Goal: Check status: Check status

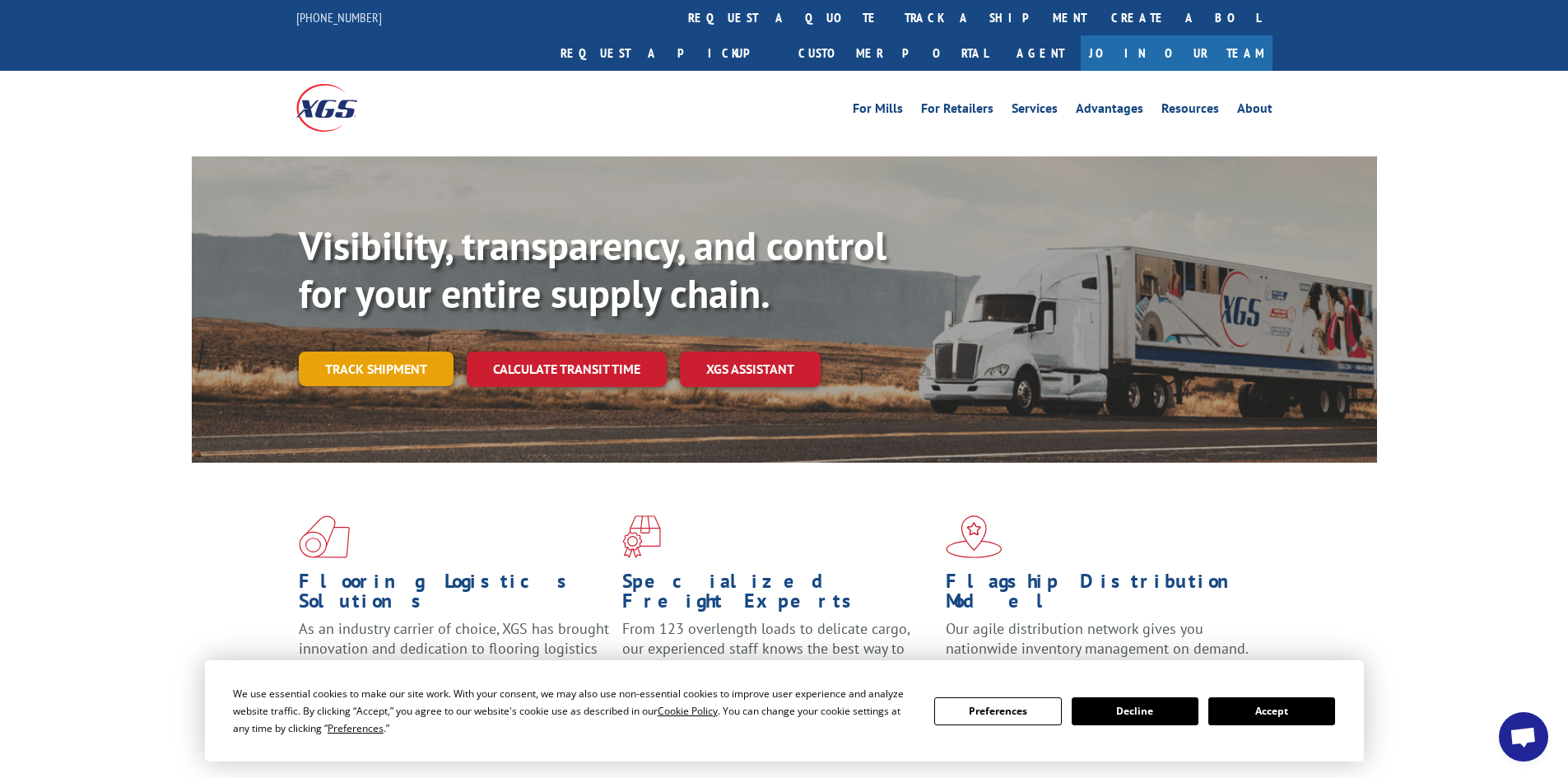
click at [397, 351] on link "Track shipment" at bounding box center [376, 369] width 155 height 35
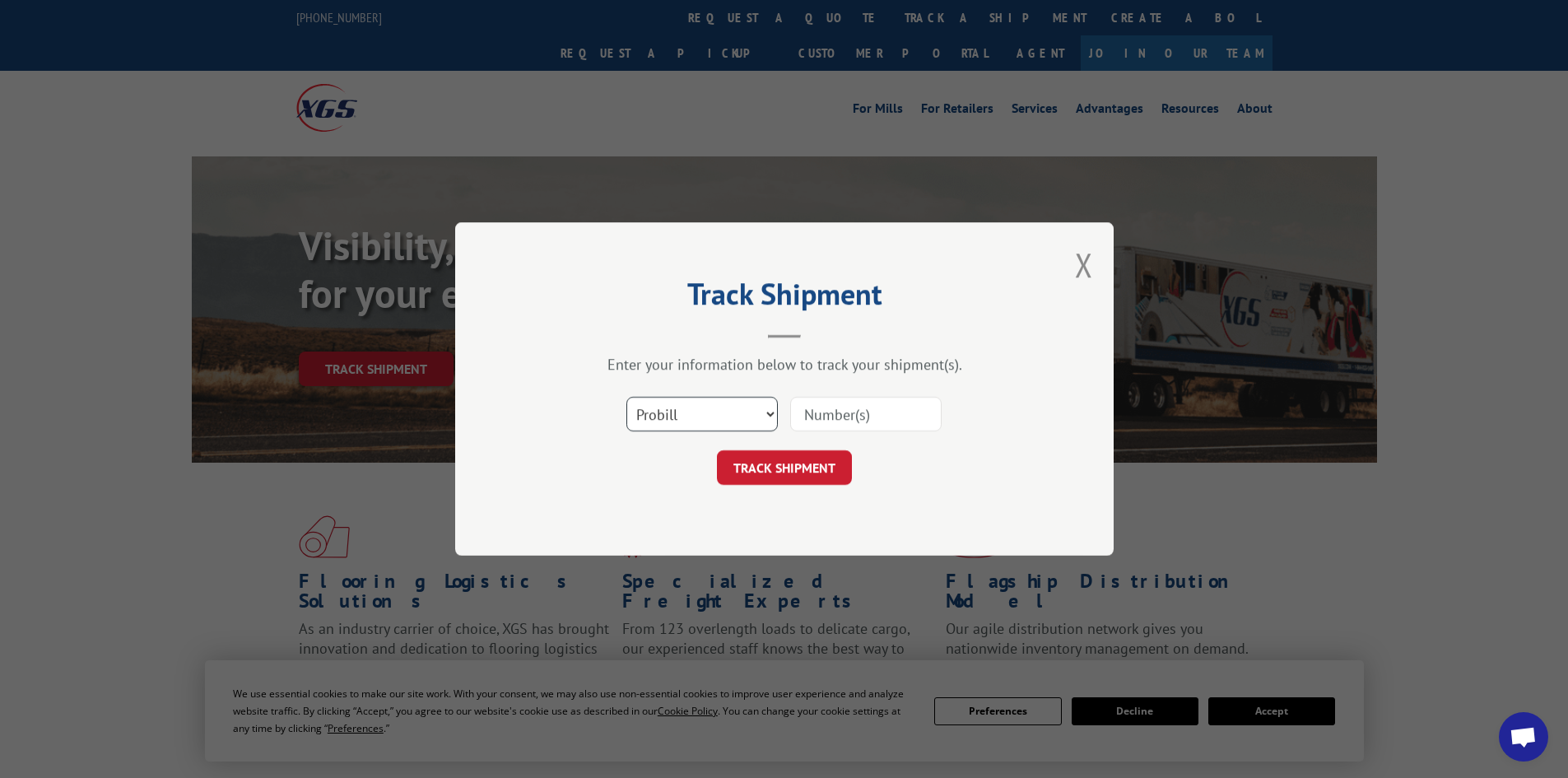
click at [685, 415] on select "Select category... Probill BOL PO" at bounding box center [701, 414] width 151 height 35
click at [626, 396] on select "Select category... Probill BOL PO" at bounding box center [701, 414] width 151 height 35
paste input "16999081"
type input "16999081"
click at [809, 463] on button "TRACK SHIPMENT" at bounding box center [784, 467] width 135 height 35
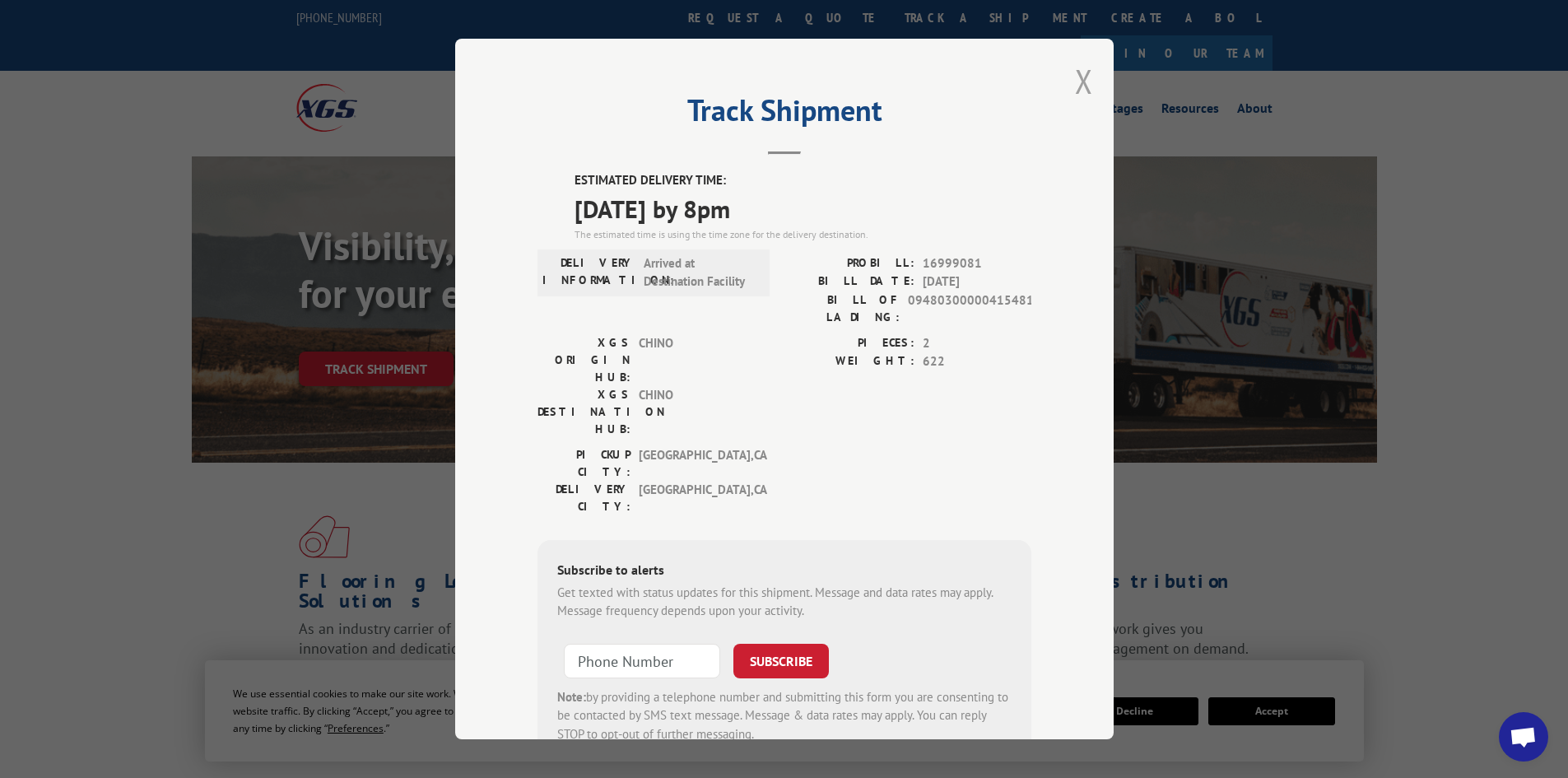
click at [1076, 82] on button "Close modal" at bounding box center [1084, 81] width 18 height 44
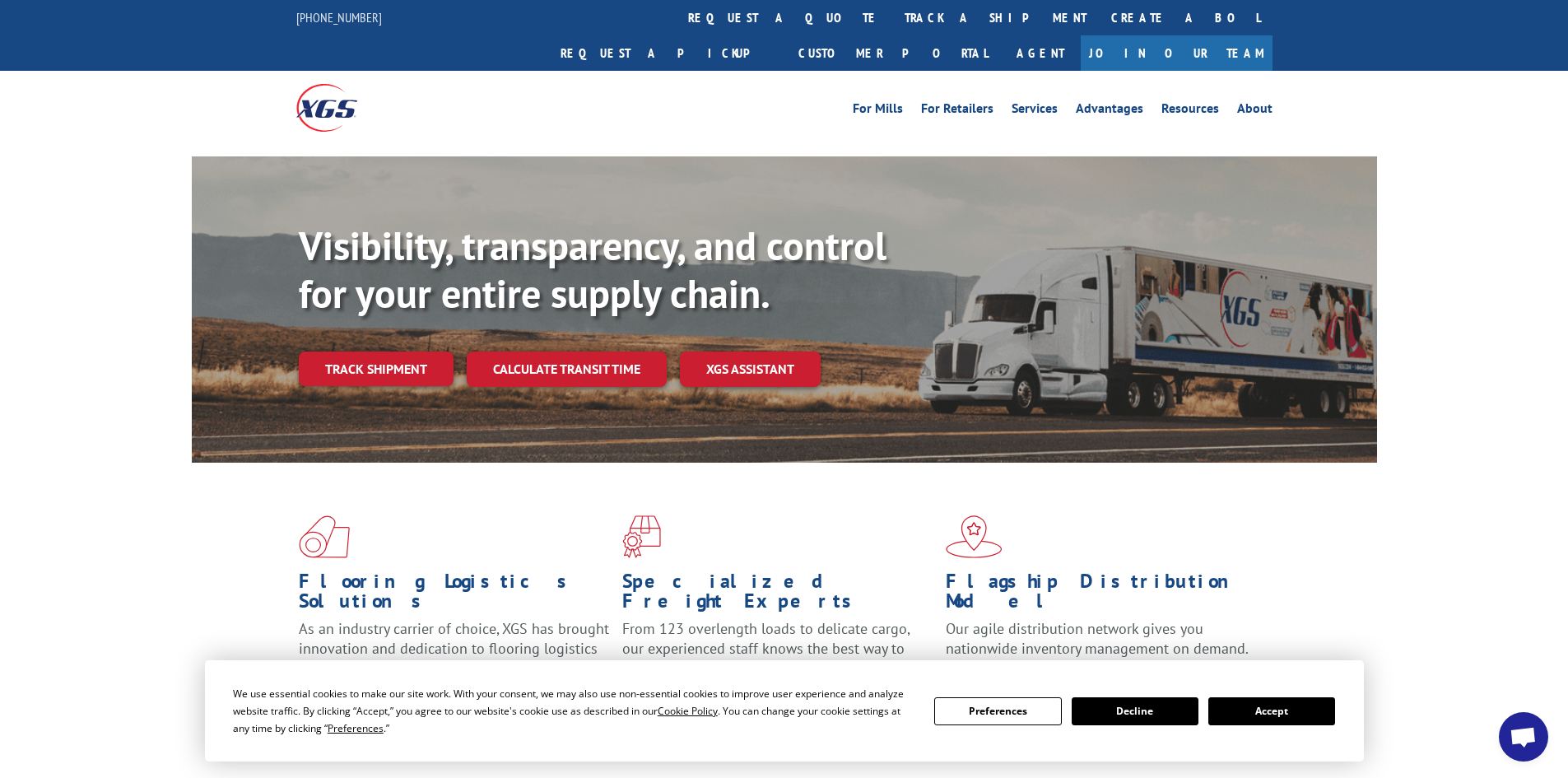
click at [1261, 712] on button "Accept" at bounding box center [1272, 711] width 127 height 28
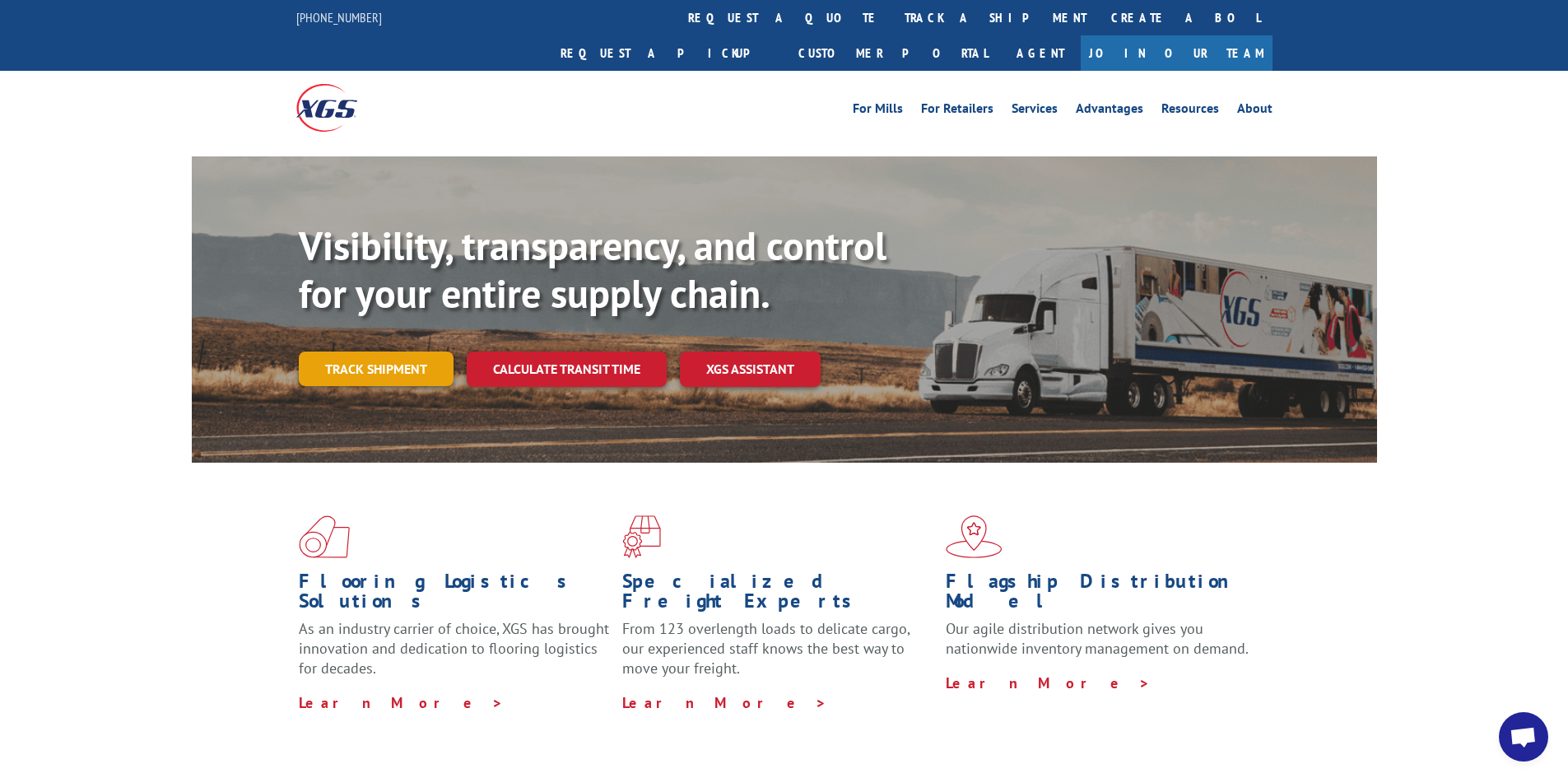
click at [384, 351] on link "Track shipment" at bounding box center [376, 369] width 155 height 35
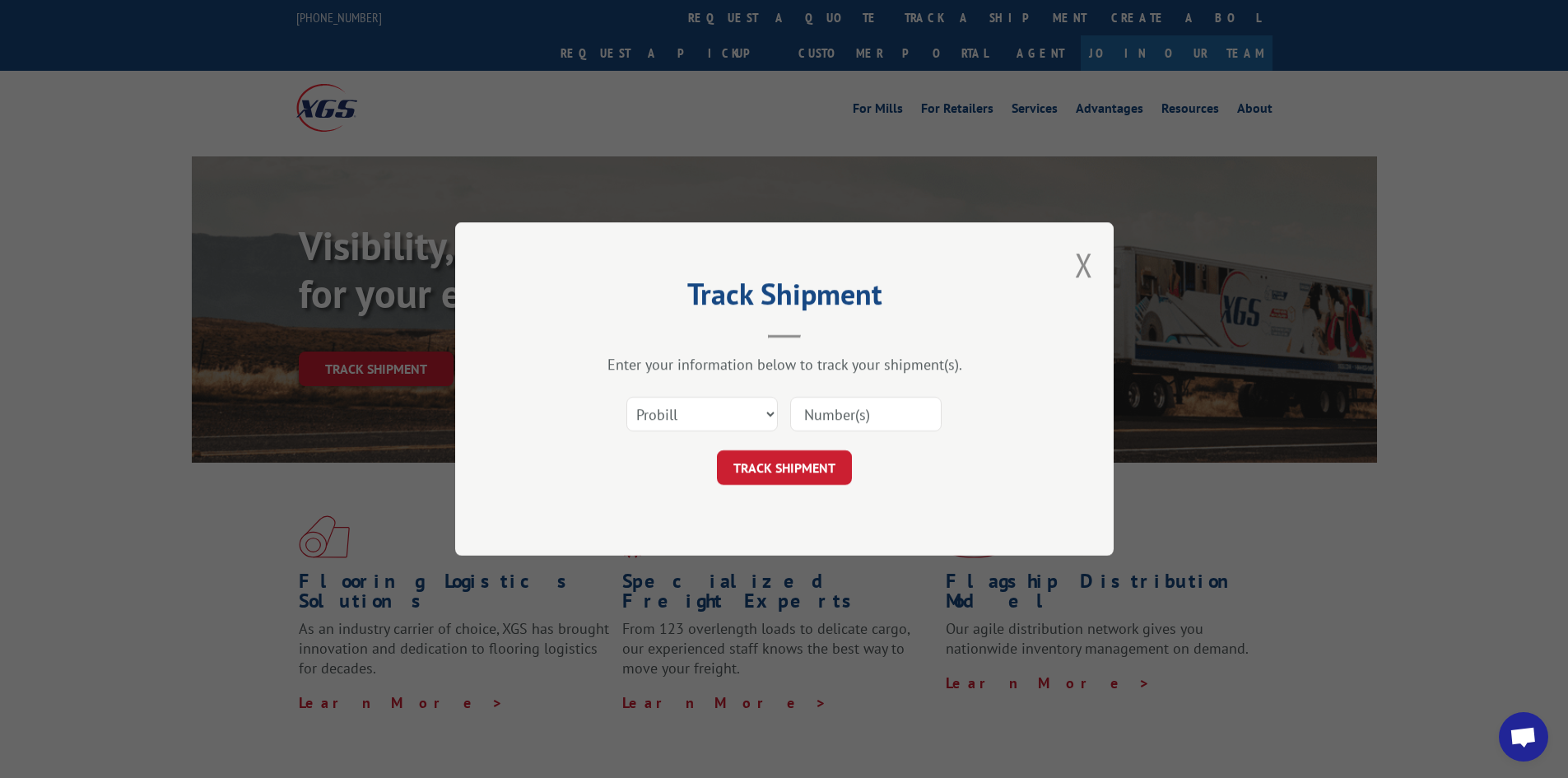
paste input "16999081"
type input "16999081"
click at [784, 476] on button "TRACK SHIPMENT" at bounding box center [784, 467] width 135 height 35
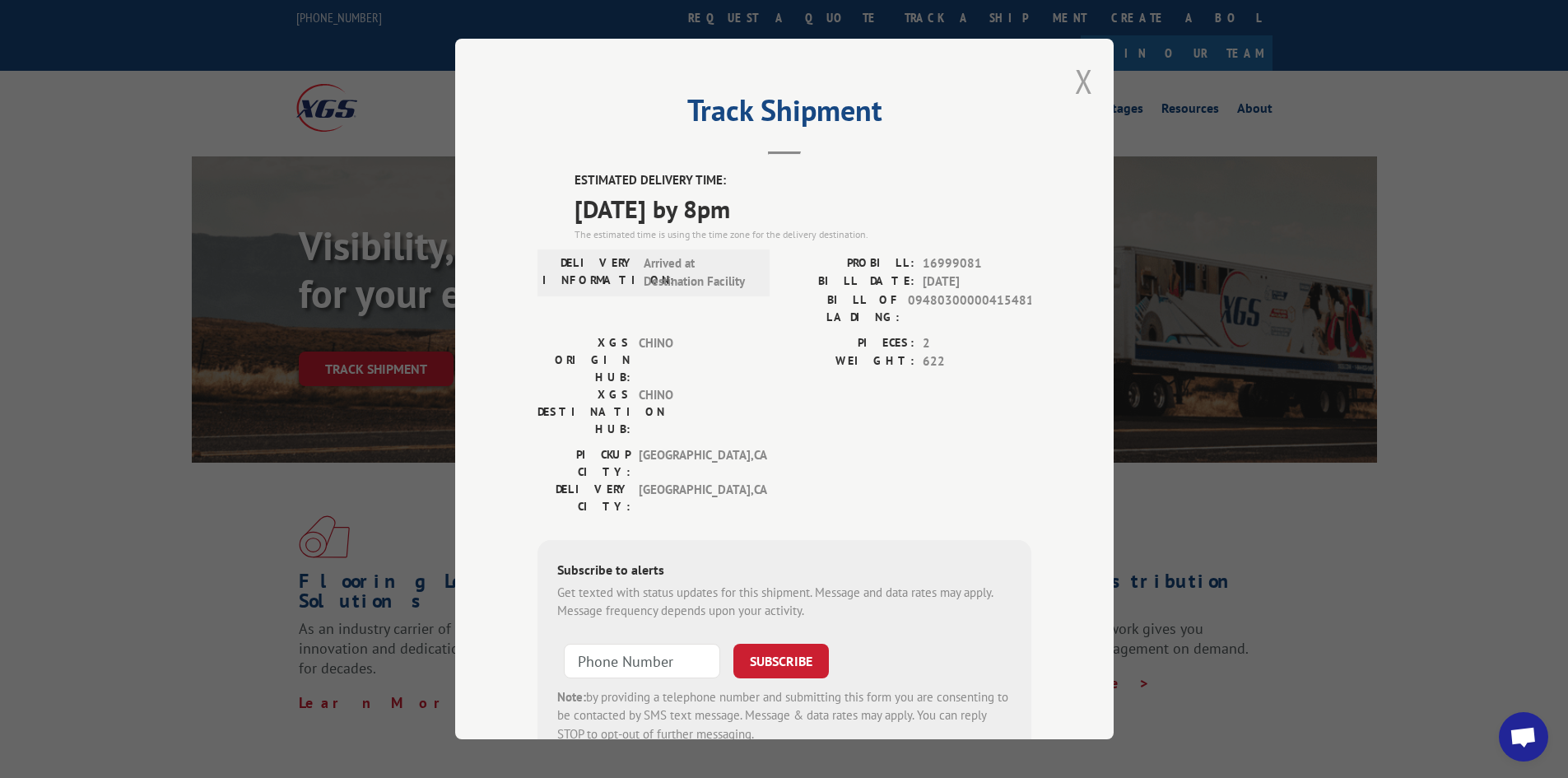
click at [1076, 81] on button "Close modal" at bounding box center [1084, 81] width 18 height 44
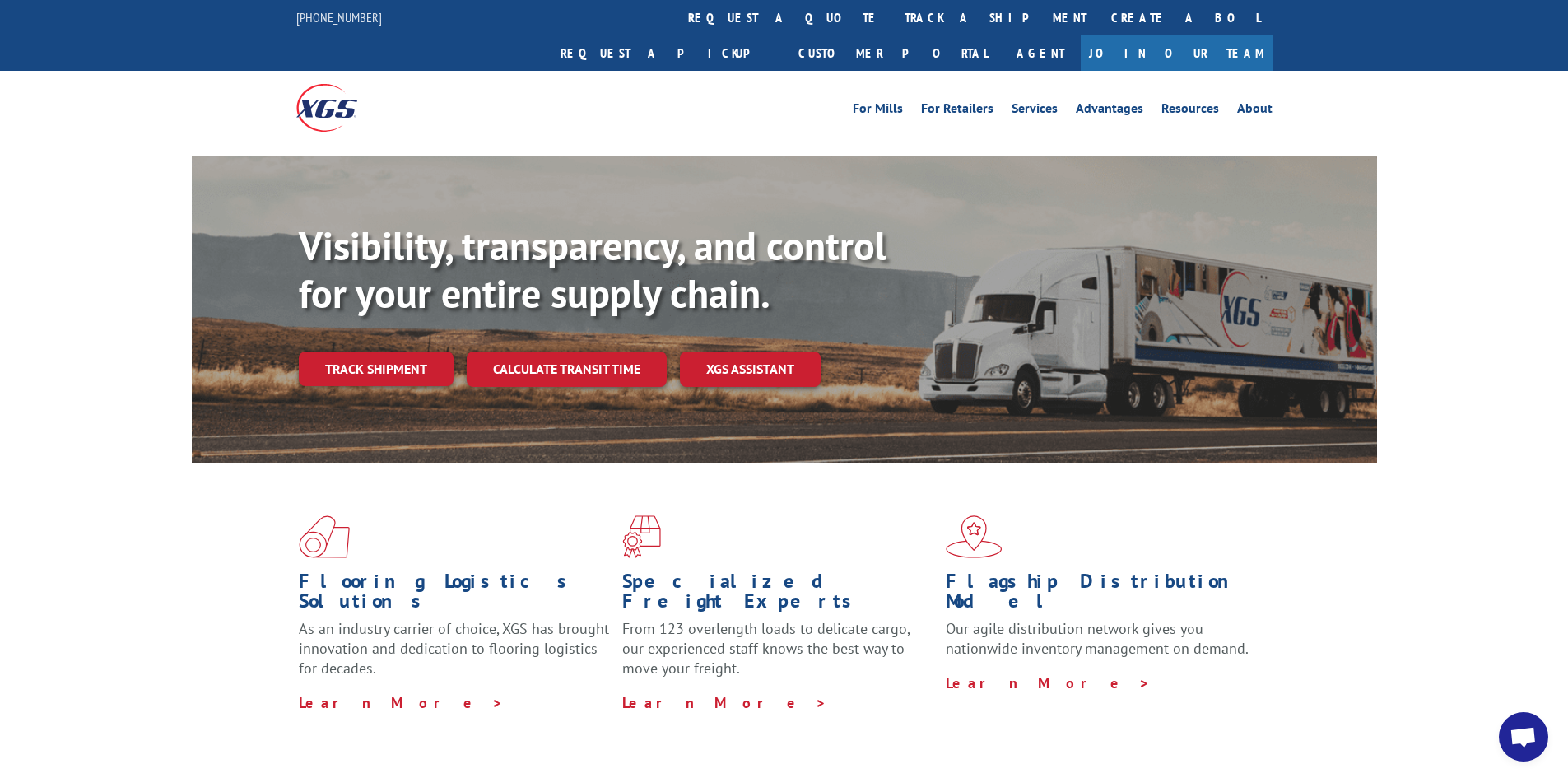
click at [1520, 740] on span "Open chat" at bounding box center [1523, 737] width 27 height 23
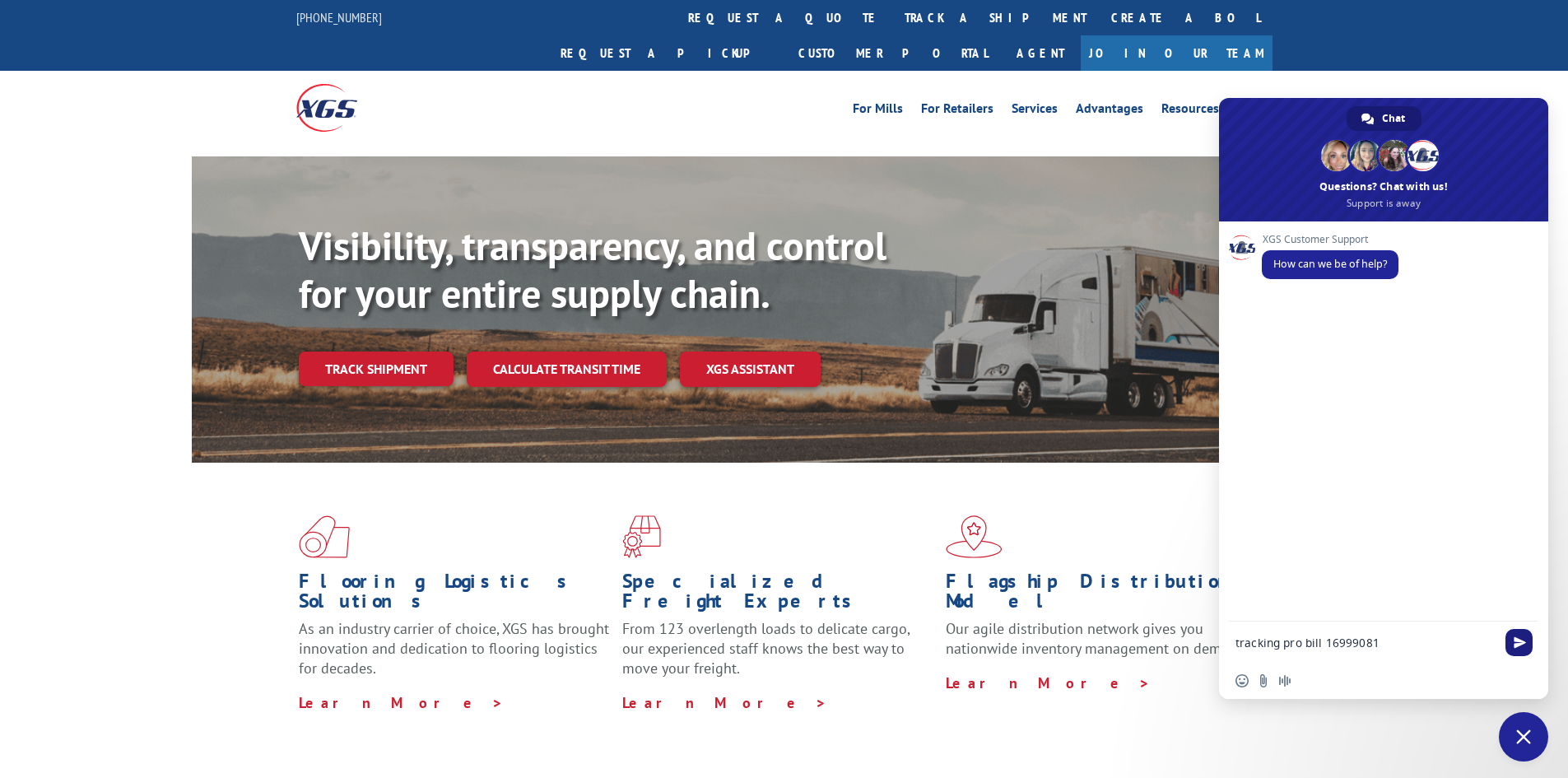
type textarea "tracking pro bill 16999081"
click at [1522, 647] on span "Send" at bounding box center [1520, 642] width 12 height 12
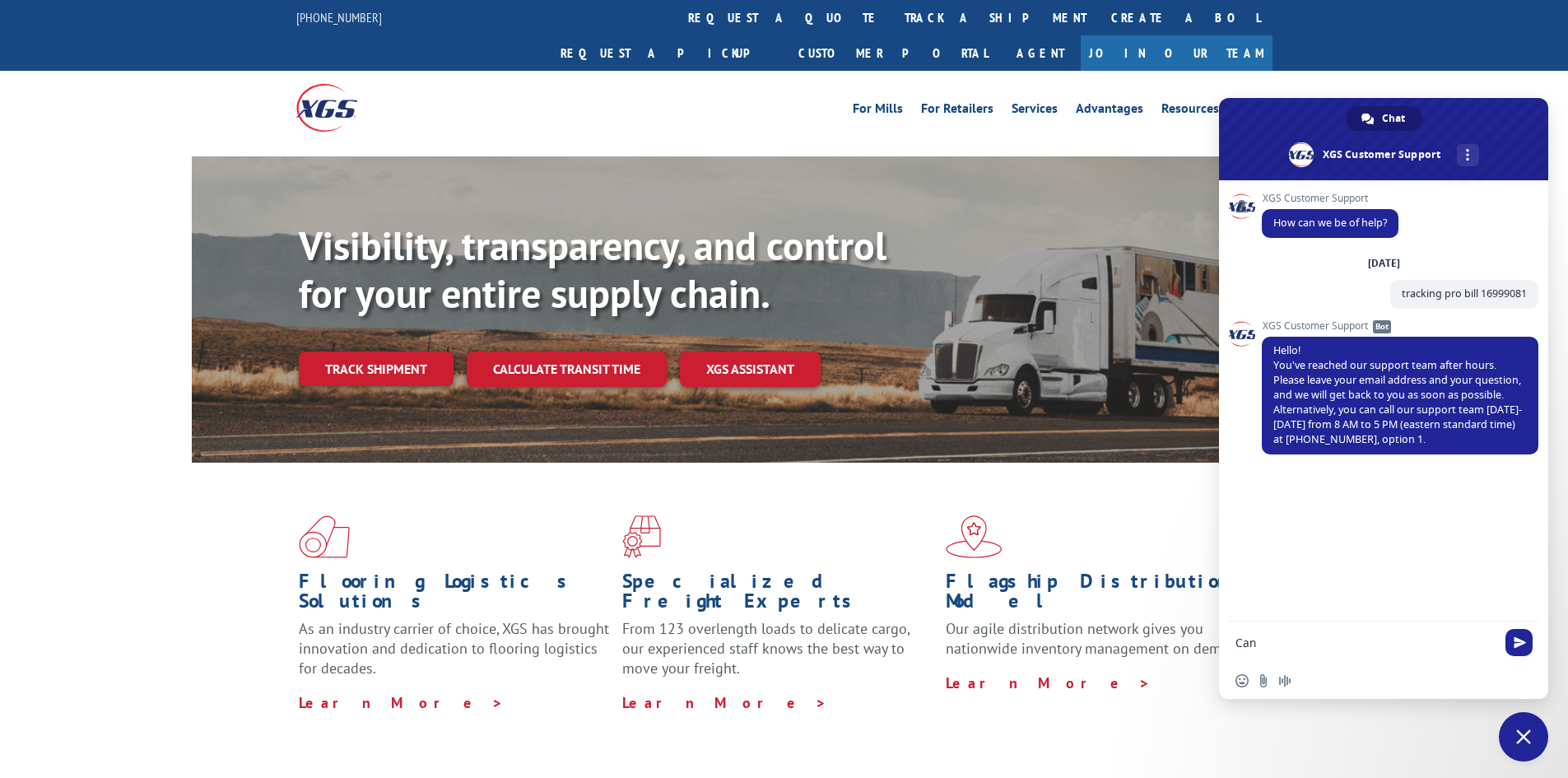
type textarea "Can"
click at [742, 98] on div "For Mills For Retailers Services Advantages Resources About For Mills For Retai…" at bounding box center [784, 107] width 976 height 73
drag, startPoint x: 1517, startPoint y: 735, endPoint x: 1518, endPoint y: 686, distance: 49.0
click at [1515, 728] on span "Close chat" at bounding box center [1523, 736] width 49 height 49
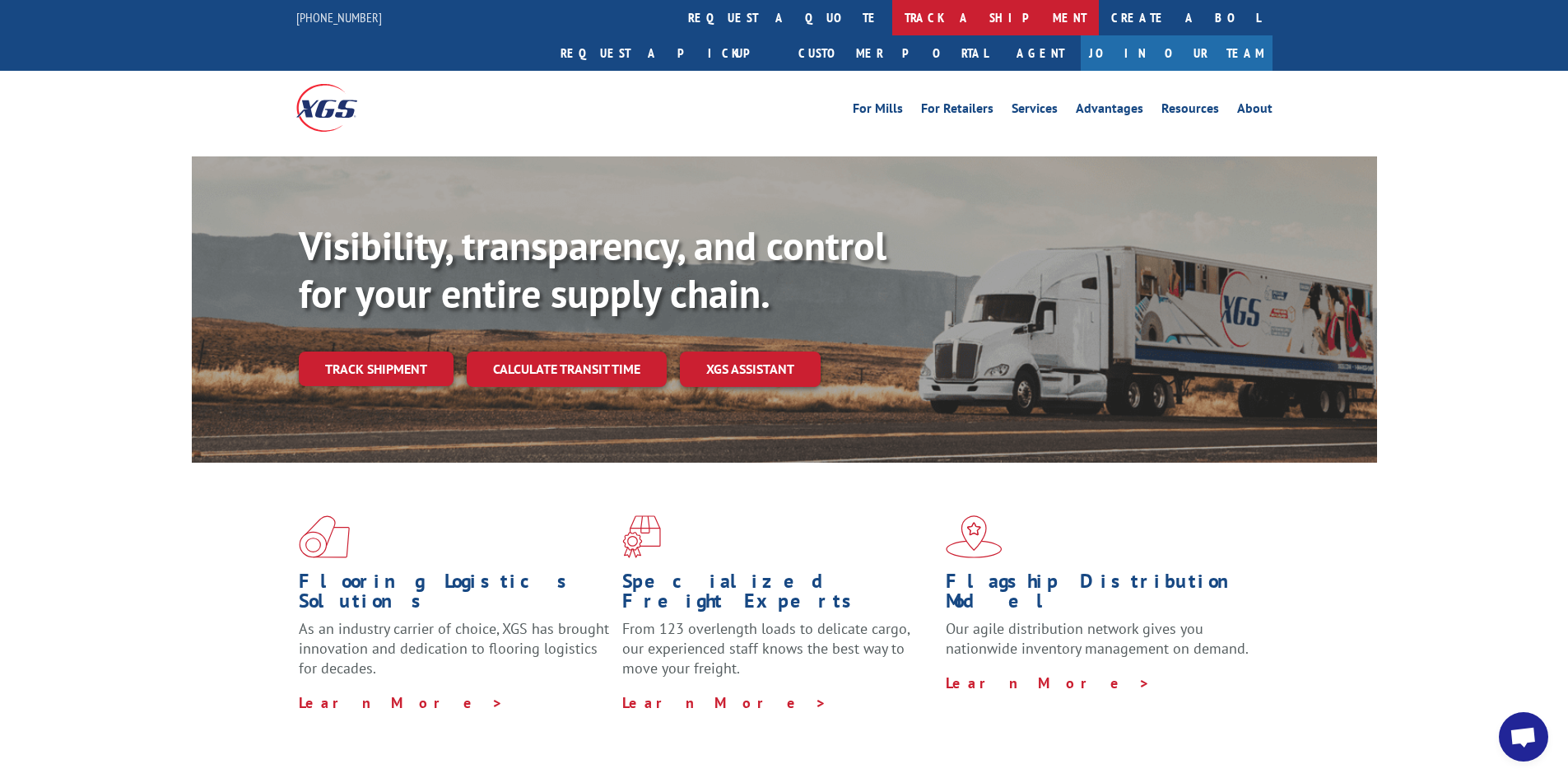
click at [892, 19] on link "track a shipment" at bounding box center [995, 17] width 206 height 35
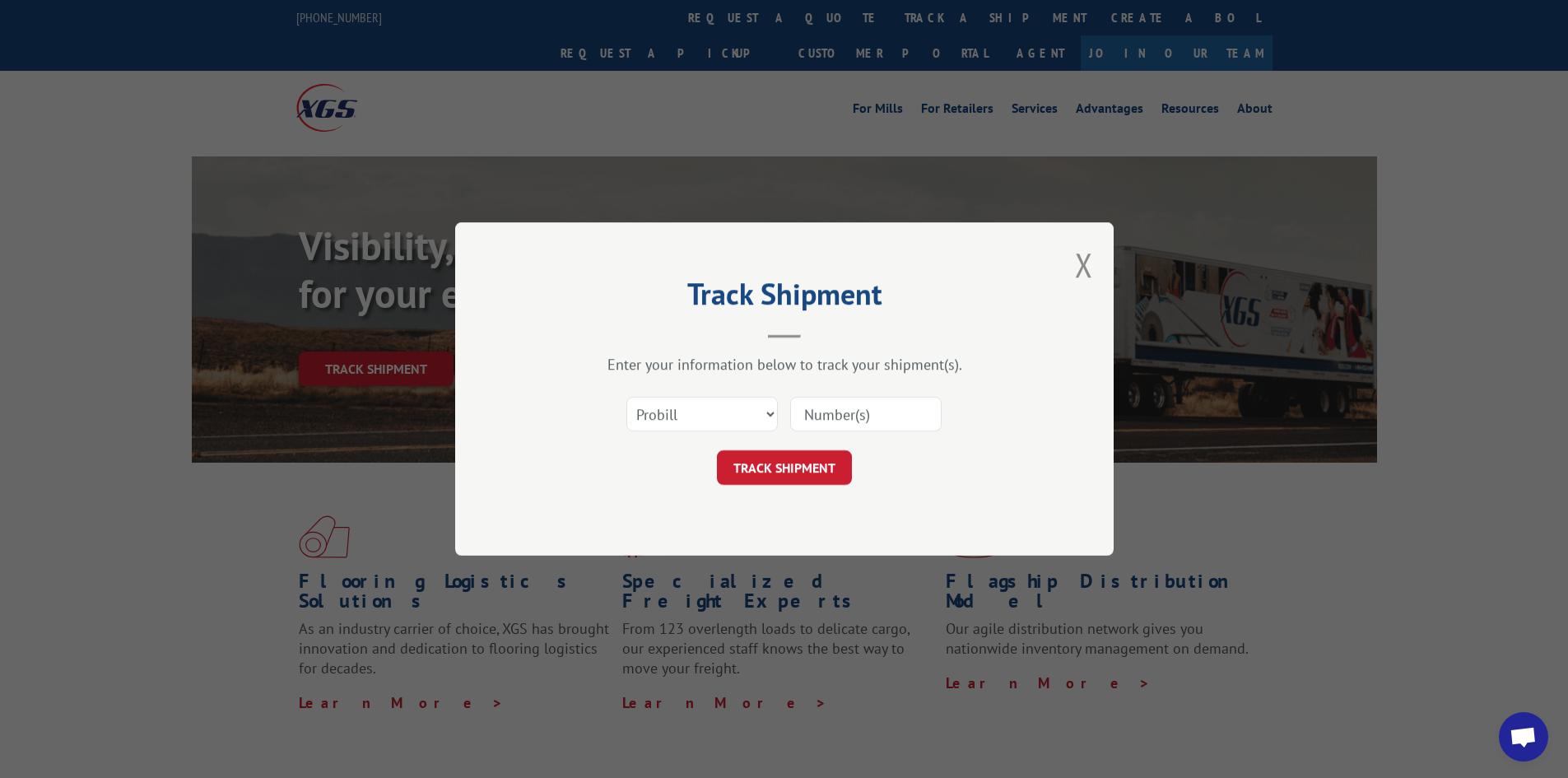
paste input "16999081"
type input "16999081"
click at [780, 478] on button "TRACK SHIPMENT" at bounding box center [784, 467] width 135 height 35
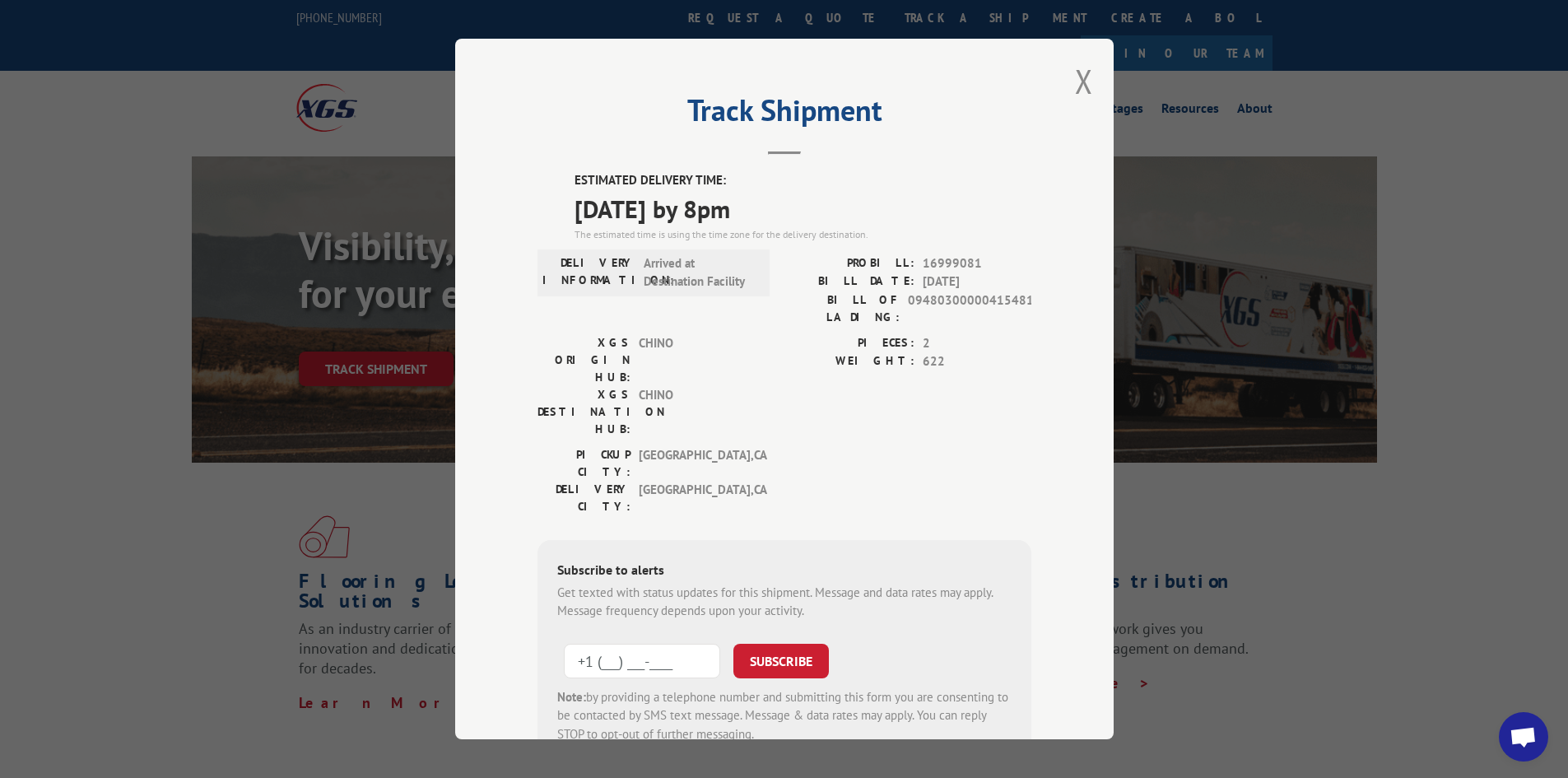
click at [647, 643] on input "+1 (___) ___-____" at bounding box center [642, 661] width 156 height 35
type input "+1 (909) 709-9747"
click at [765, 643] on button "SUBSCRIBE" at bounding box center [781, 661] width 96 height 35
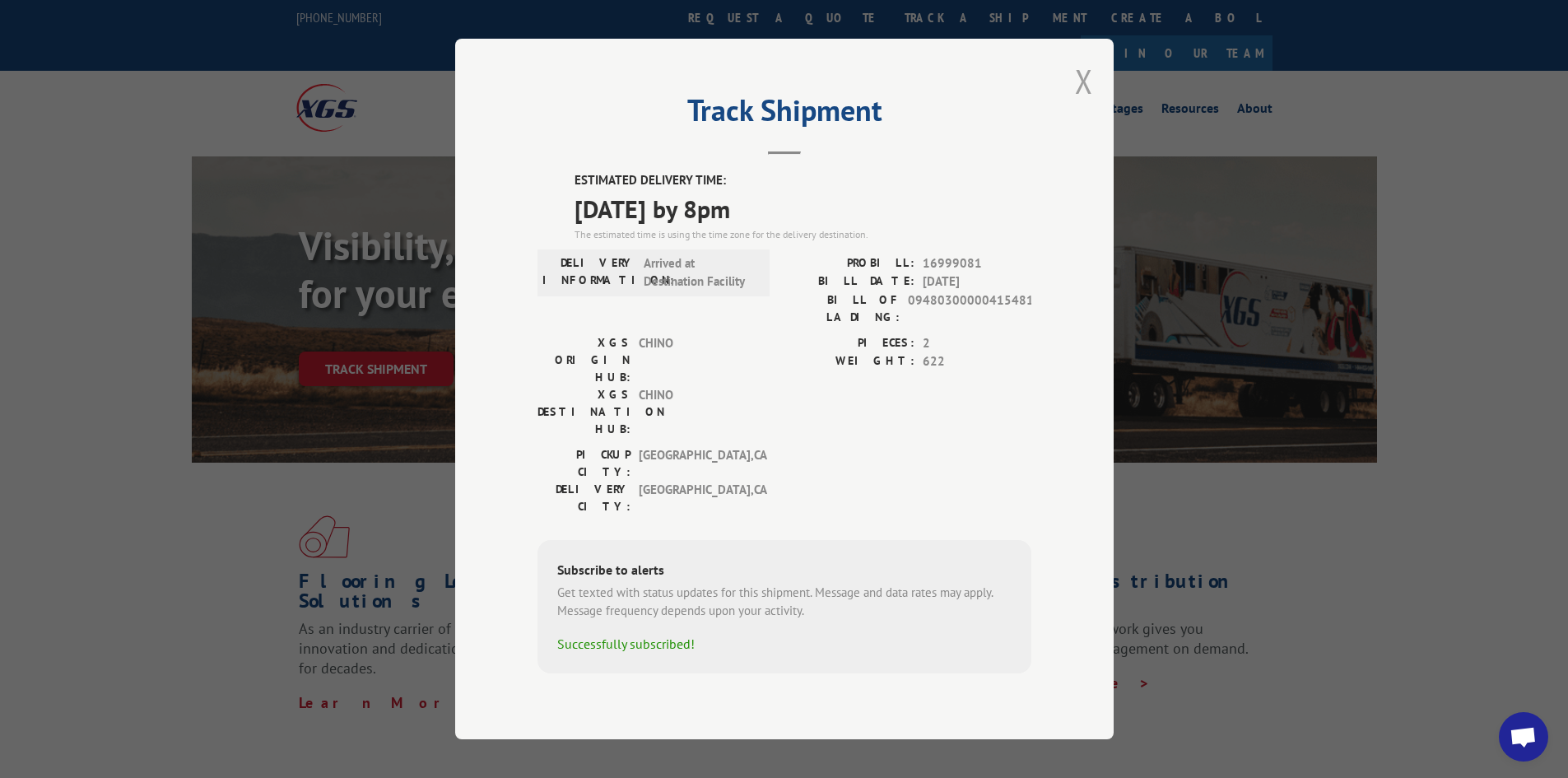
click at [1084, 97] on button "Close modal" at bounding box center [1084, 81] width 18 height 44
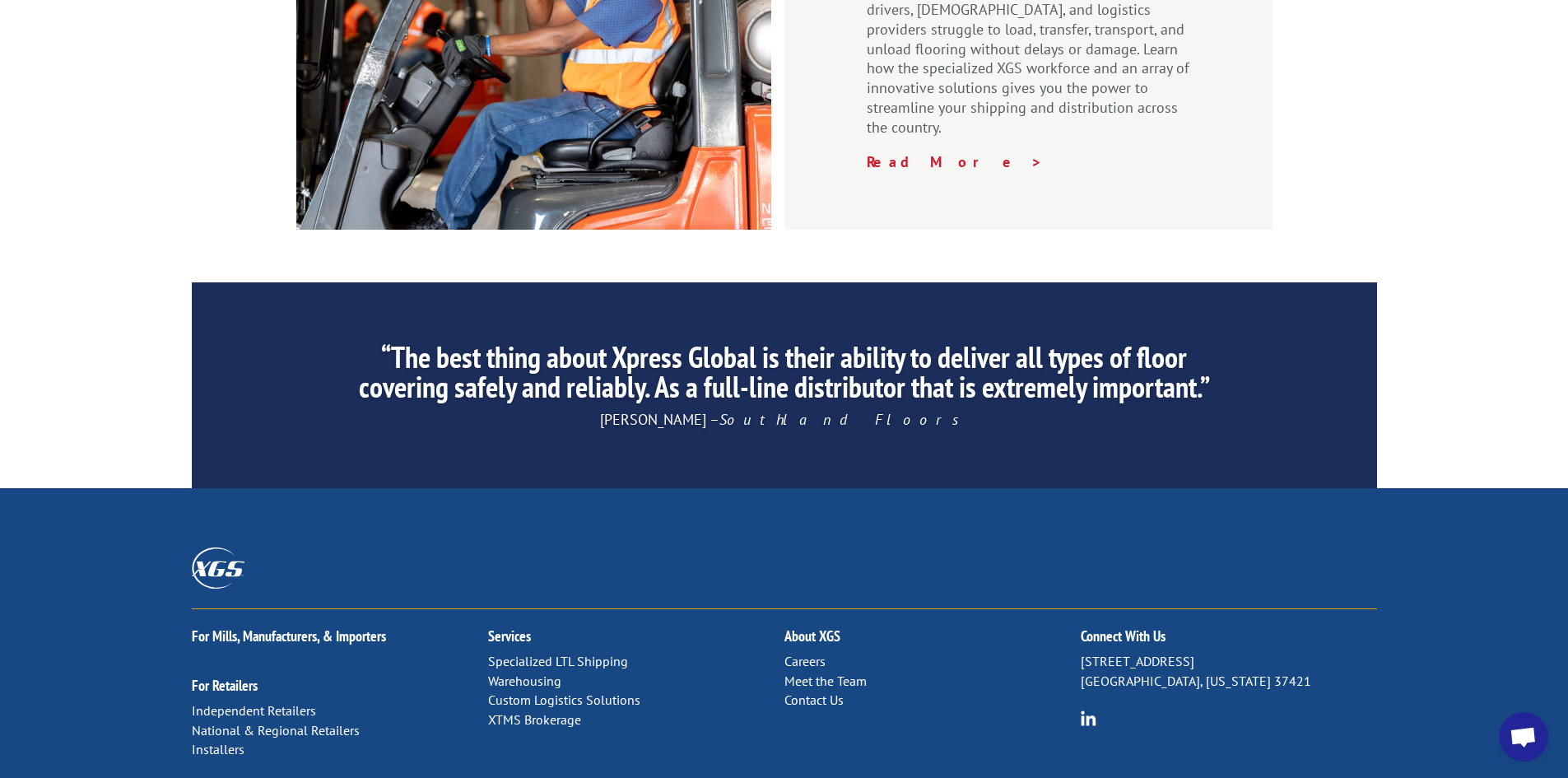
scroll to position [2479, 0]
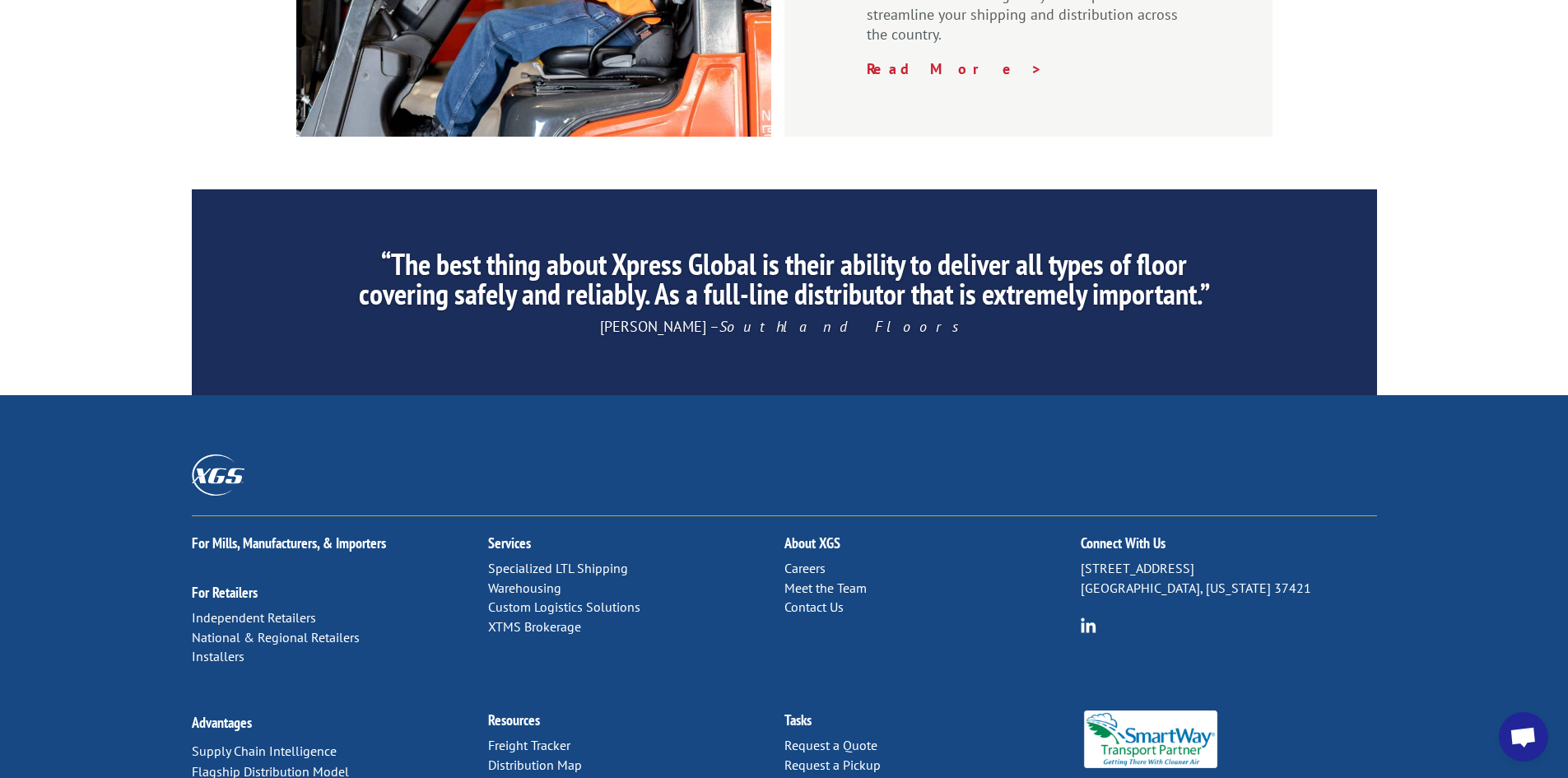
click at [806, 598] on link "Contact Us" at bounding box center [814, 606] width 60 height 16
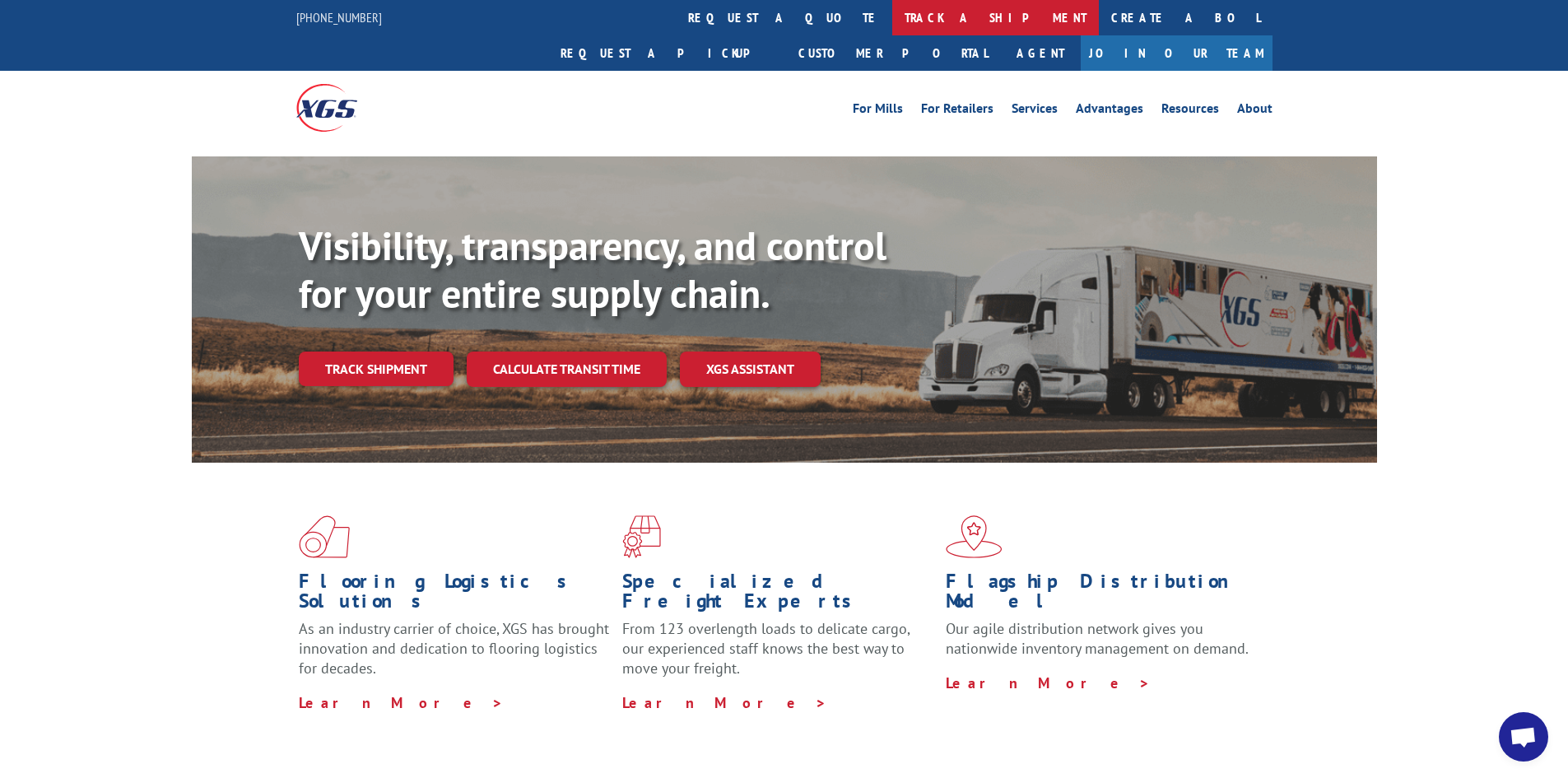
click at [892, 22] on link "track a shipment" at bounding box center [995, 17] width 206 height 35
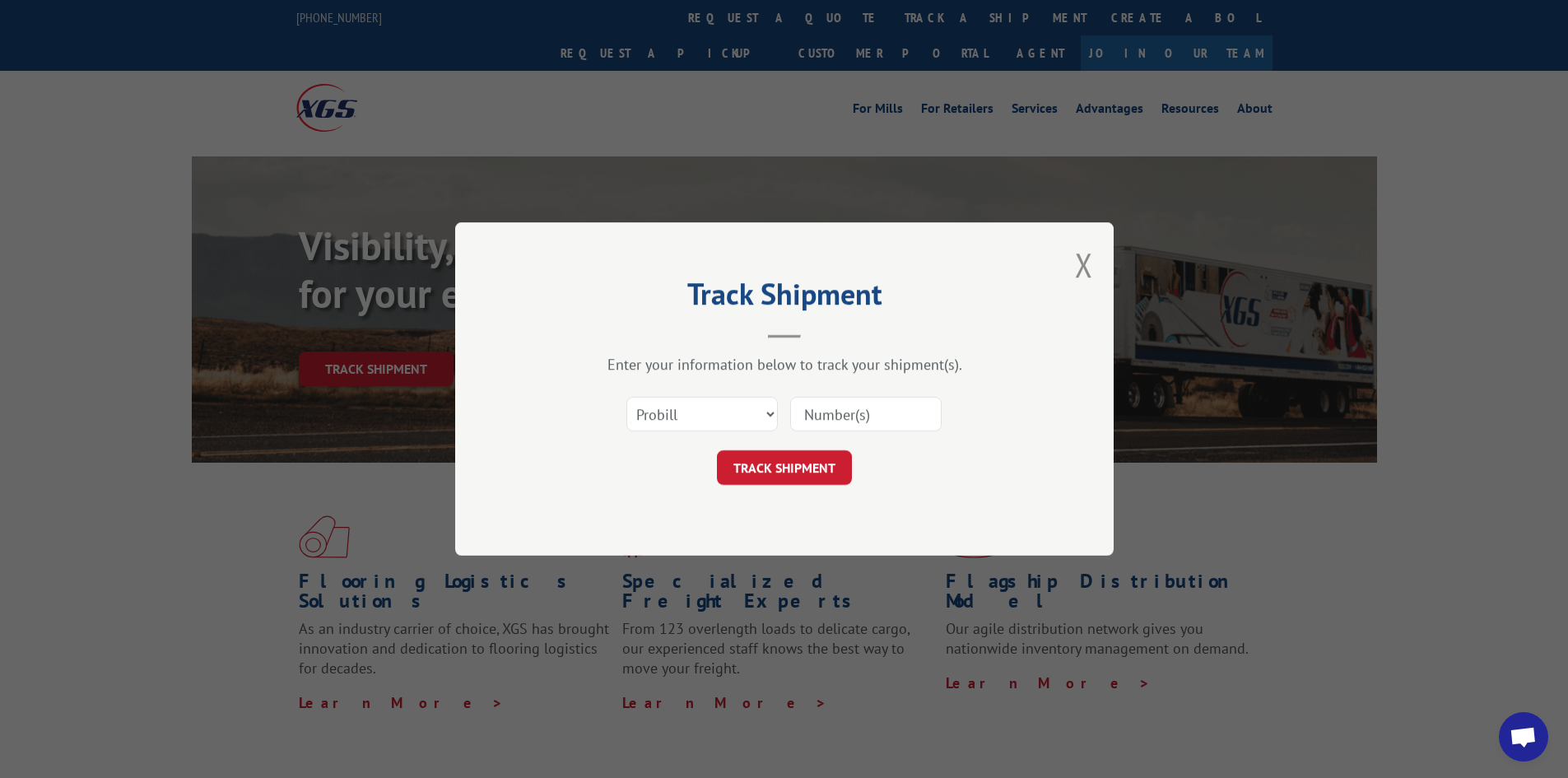
paste input "16999081"
type input "16999081"
click at [794, 466] on button "TRACK SHIPMENT" at bounding box center [784, 467] width 135 height 35
